Goal: Task Accomplishment & Management: Manage account settings

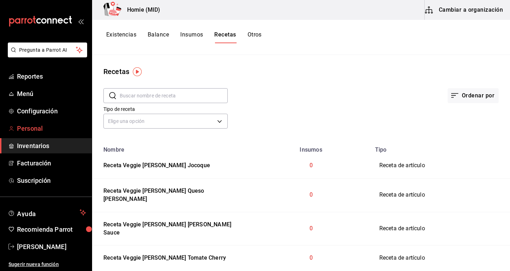
click at [63, 126] on span "Personal" at bounding box center [51, 129] width 69 height 10
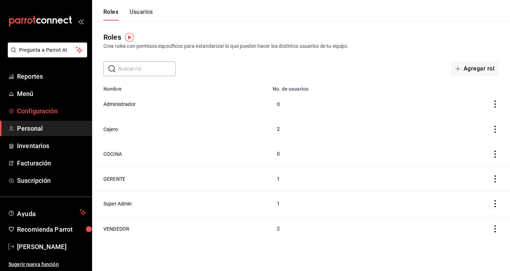
click at [83, 113] on span "Configuración" at bounding box center [51, 111] width 69 height 10
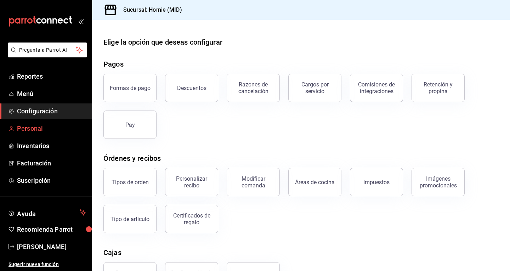
click at [64, 121] on link "Personal" at bounding box center [46, 128] width 92 height 15
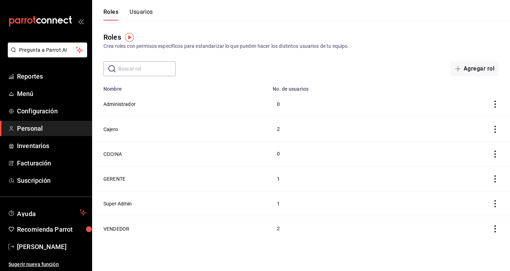
click at [138, 11] on button "Usuarios" at bounding box center [141, 15] width 23 height 12
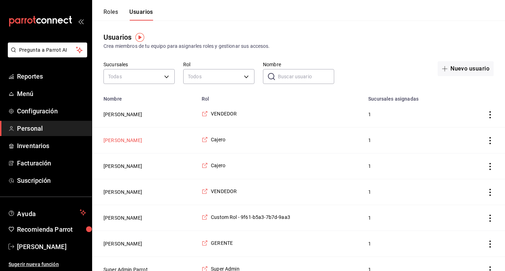
click at [142, 142] on button "[PERSON_NAME]" at bounding box center [122, 140] width 39 height 7
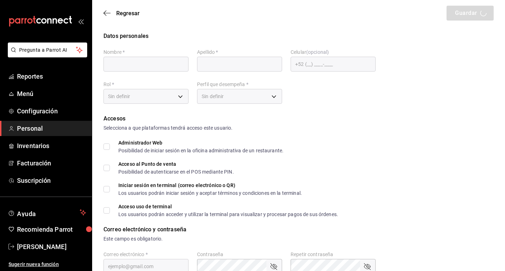
type input "[PERSON_NAME]"
checkbox input "true"
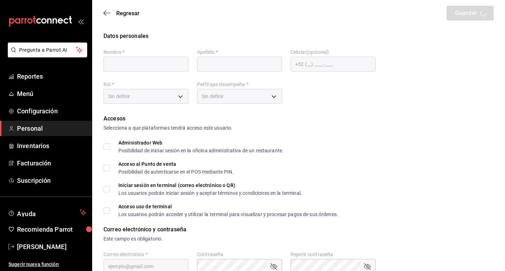
type input "[EMAIL_ADDRESS][DOMAIN_NAME]"
type input "2121"
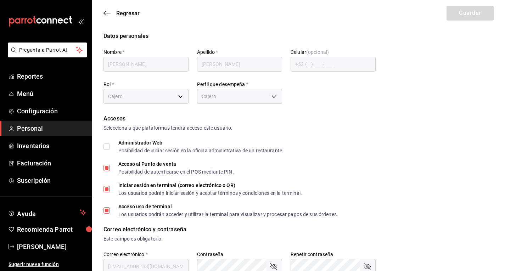
type input "8f4889af-aa47-4f46-a1df-8faf40d00a4e"
type input "CASHIER"
checkbox input "true"
click at [105, 14] on icon "button" at bounding box center [106, 13] width 7 height 6
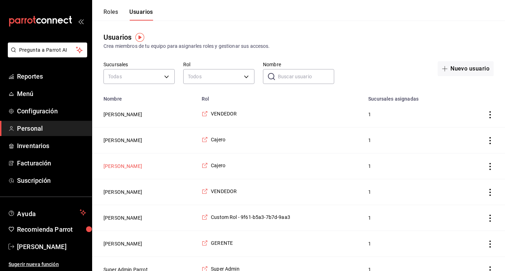
click at [142, 164] on button "[PERSON_NAME]" at bounding box center [122, 166] width 39 height 7
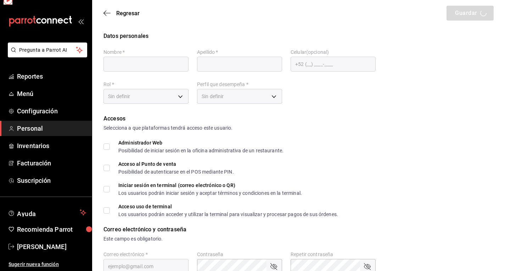
type input "[PERSON_NAME]"
checkbox input "true"
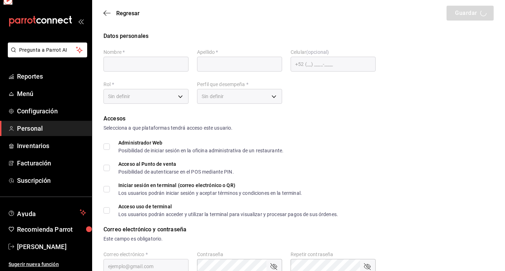
type input "[EMAIL_ADDRESS][DOMAIN_NAME]"
type input "2020"
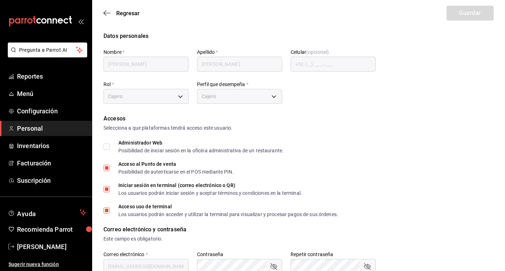
type input "8f4889af-aa47-4f46-a1df-8faf40d00a4e"
type input "CASHIER"
checkbox input "true"
click at [108, 13] on icon "button" at bounding box center [106, 13] width 7 height 0
